Goal: Task Accomplishment & Management: Manage account settings

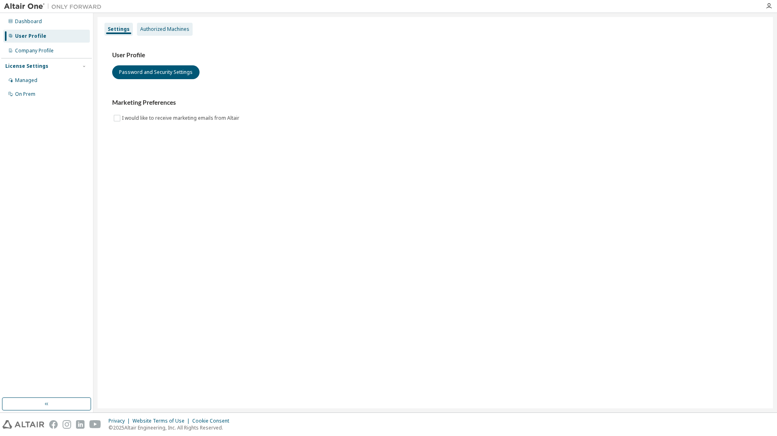
click at [174, 33] on div "Authorized Machines" at bounding box center [165, 29] width 56 height 13
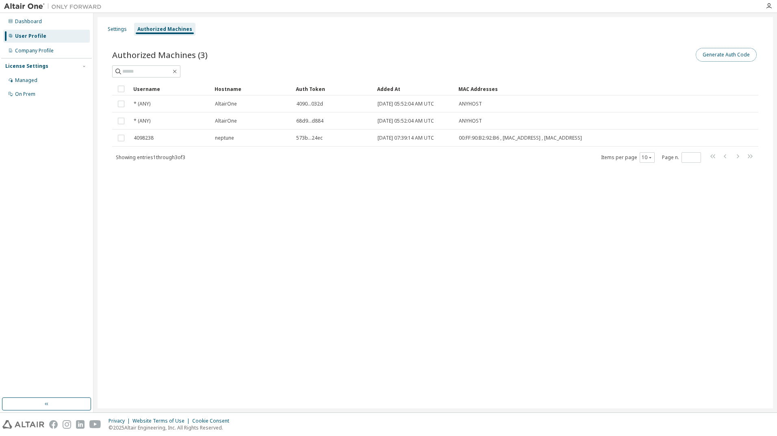
click at [719, 60] on button "Generate Auth Code" at bounding box center [726, 55] width 61 height 14
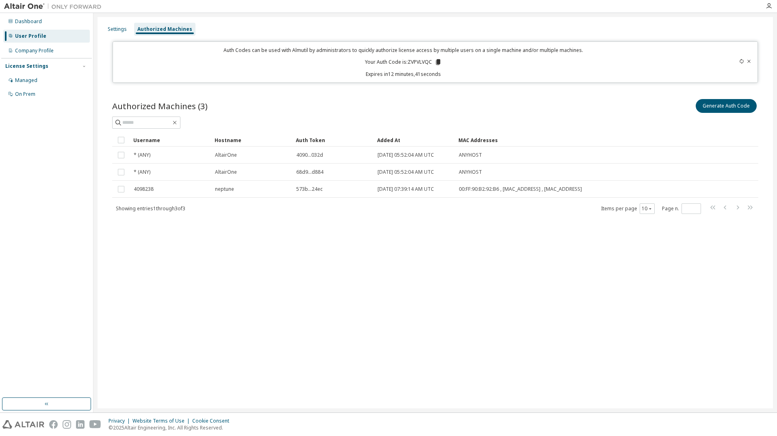
click at [440, 62] on icon at bounding box center [437, 62] width 7 height 7
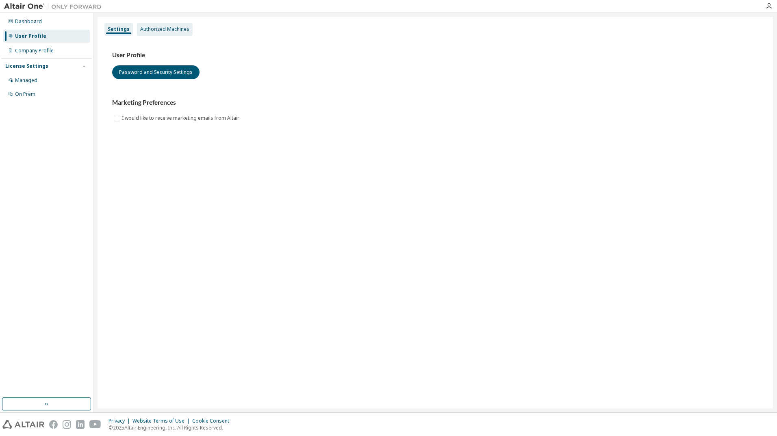
click at [166, 31] on div "Authorized Machines" at bounding box center [164, 29] width 49 height 7
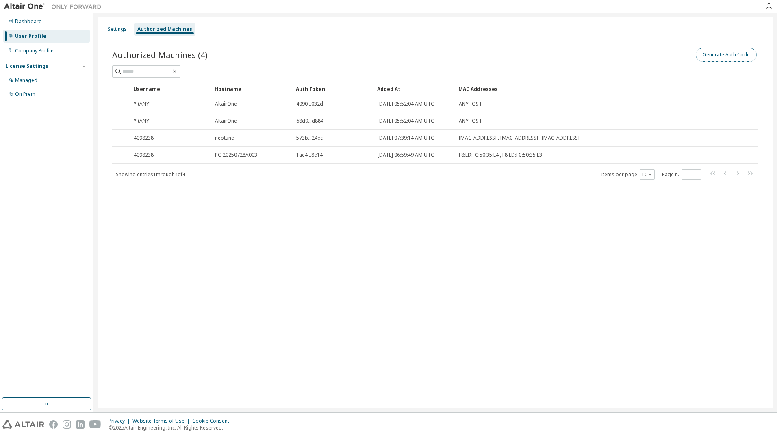
click at [714, 56] on button "Generate Auth Code" at bounding box center [726, 55] width 61 height 14
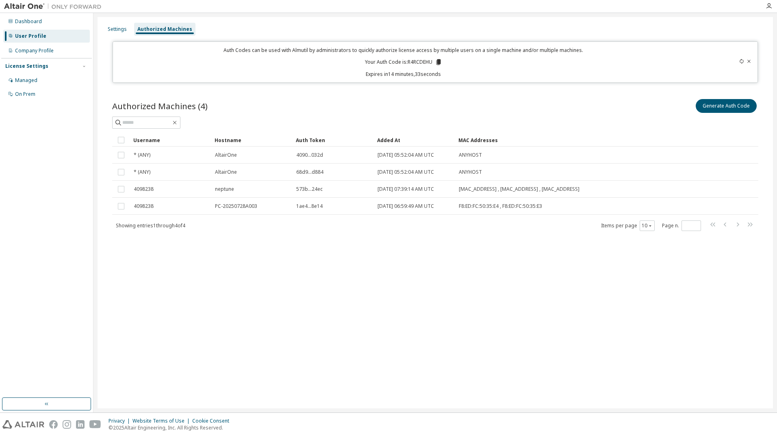
click at [440, 63] on icon at bounding box center [438, 62] width 4 height 6
